Goal: Check status: Check status

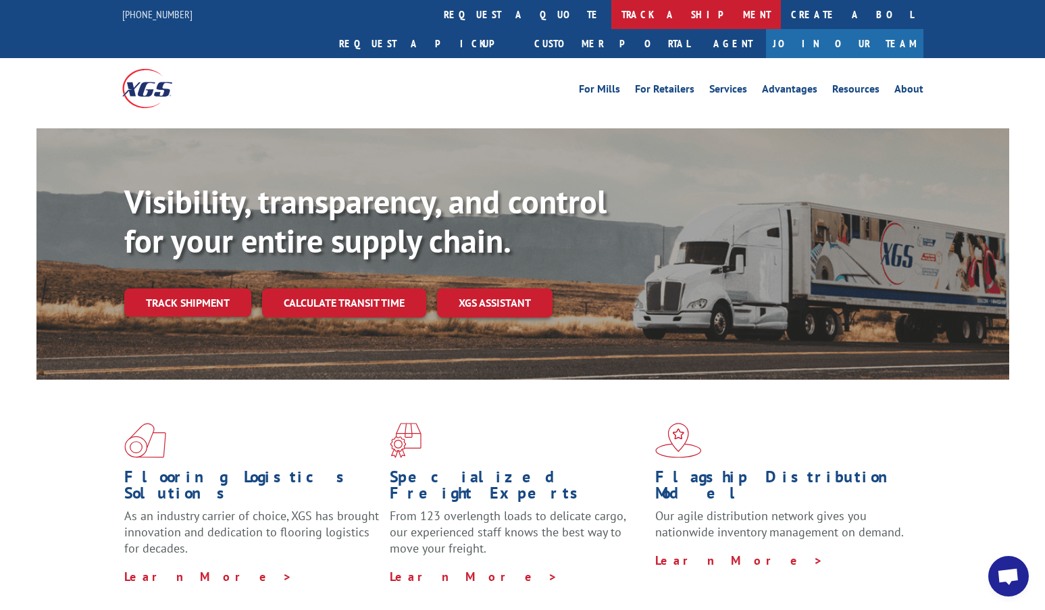
click at [612, 10] on link "track a shipment" at bounding box center [697, 14] width 170 height 29
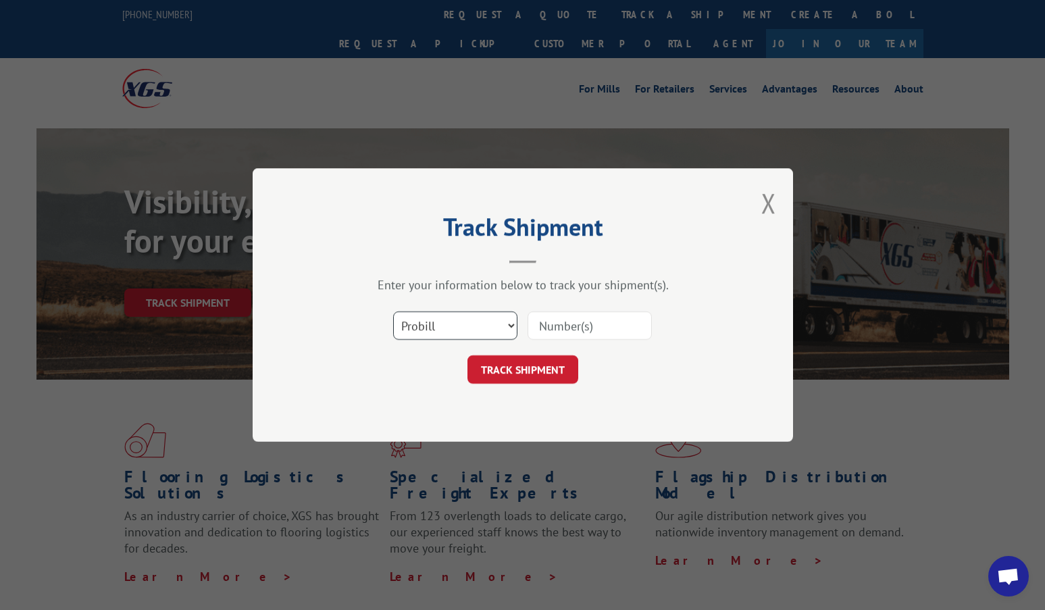
drag, startPoint x: 433, startPoint y: 327, endPoint x: 425, endPoint y: 339, distance: 14.6
click at [433, 327] on select "Select category... Probill BOL PO" at bounding box center [455, 326] width 124 height 28
select select "bol"
click at [393, 312] on select "Select category... Probill BOL PO" at bounding box center [455, 326] width 124 height 28
click at [553, 321] on input at bounding box center [590, 326] width 124 height 28
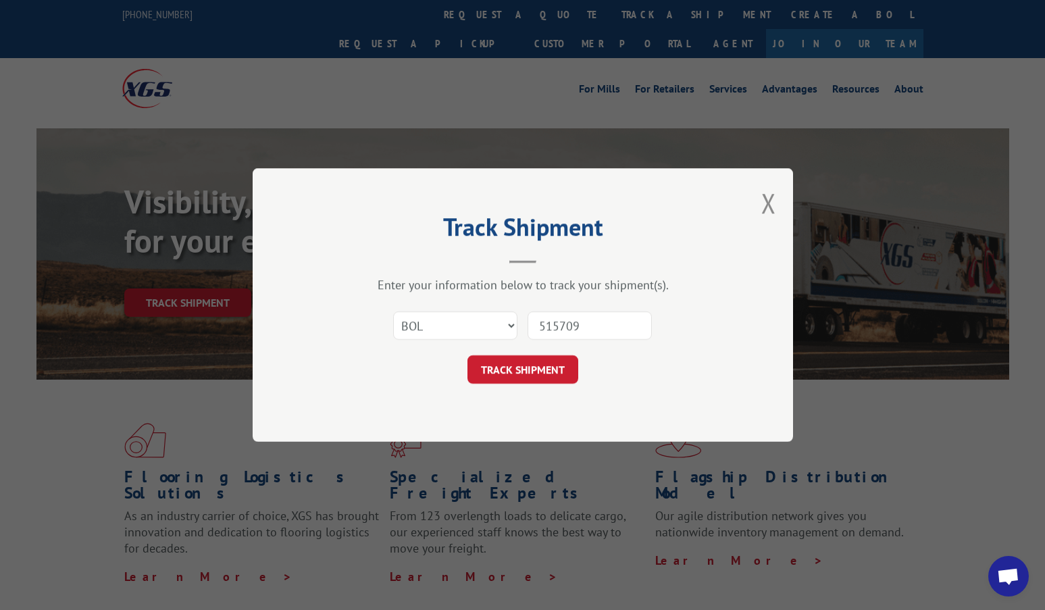
type input "5157098"
click button "TRACK SHIPMENT" at bounding box center [523, 369] width 111 height 28
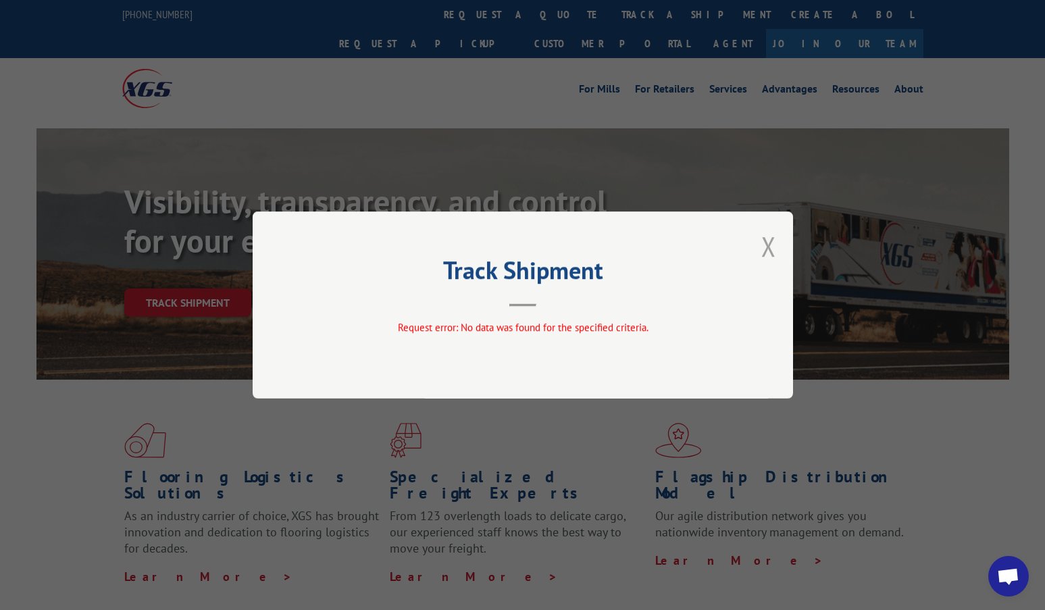
click at [772, 247] on button "Close modal" at bounding box center [769, 246] width 15 height 36
